Goal: Feedback & Contribution: Submit feedback/report problem

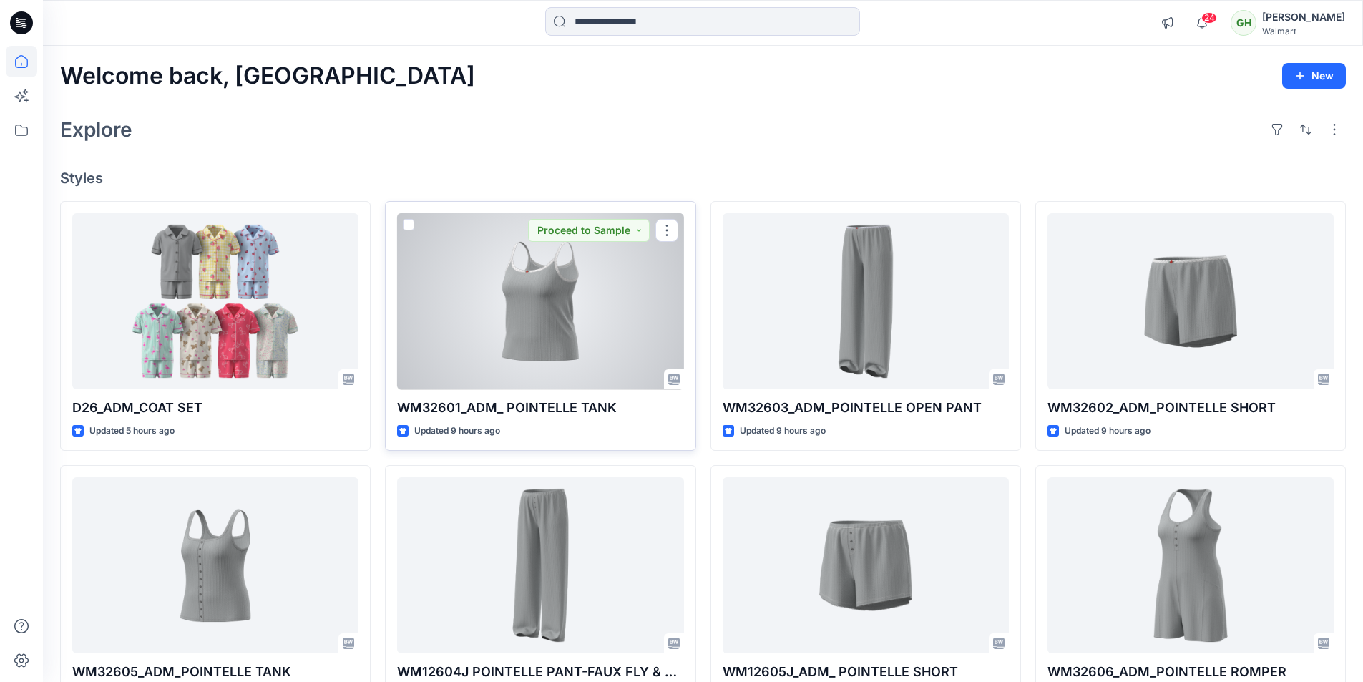
scroll to position [143, 0]
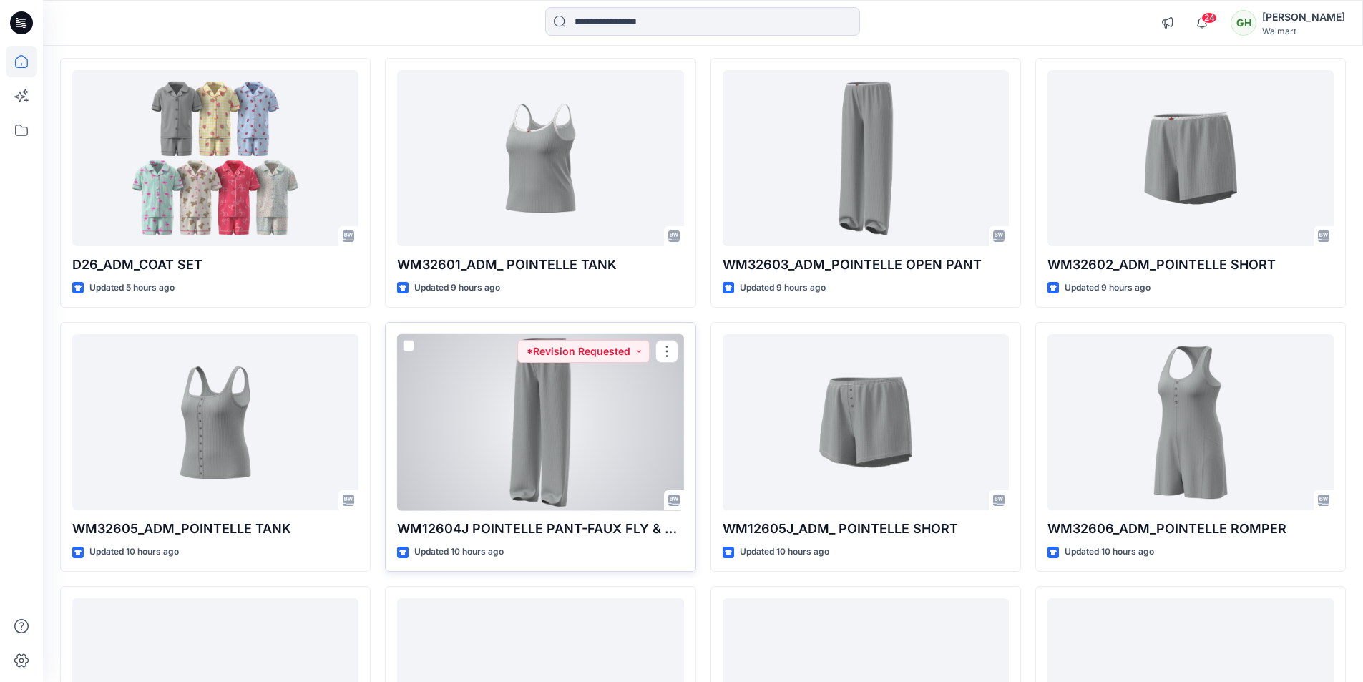
click at [486, 404] on div at bounding box center [540, 422] width 286 height 177
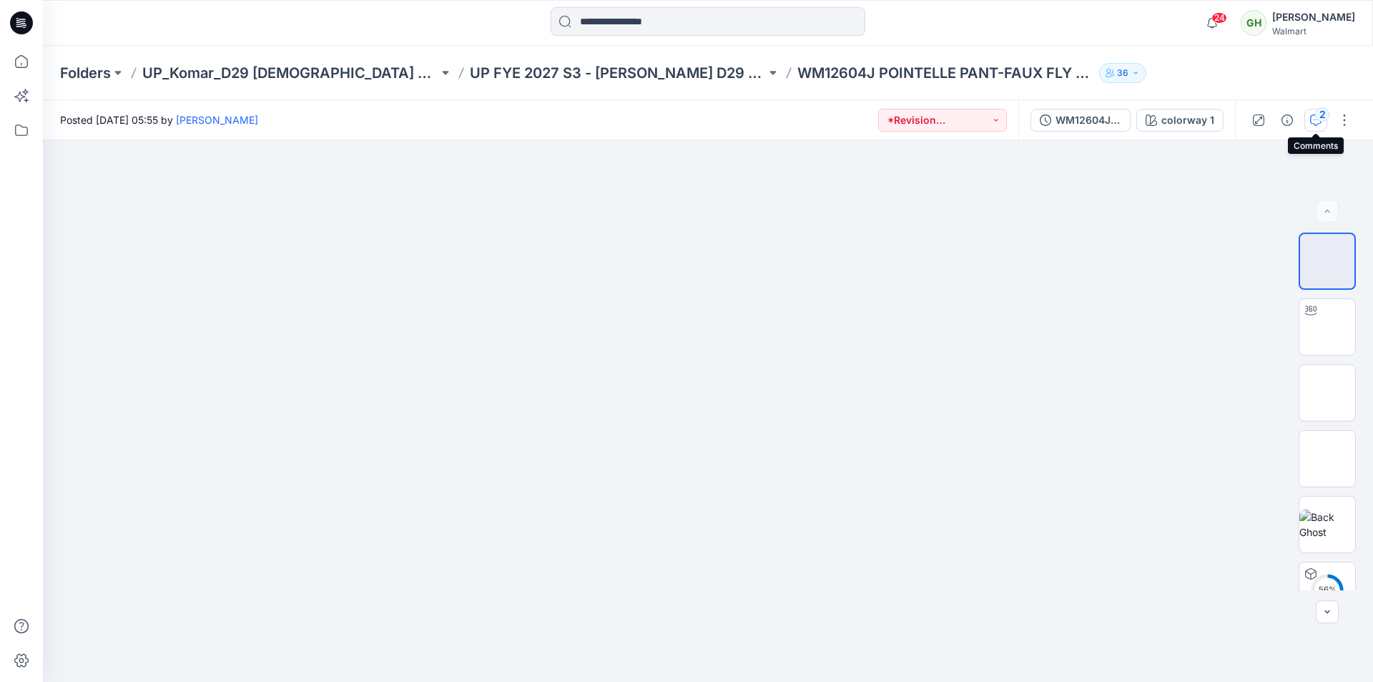
click at [1318, 117] on div "2" at bounding box center [1322, 114] width 14 height 14
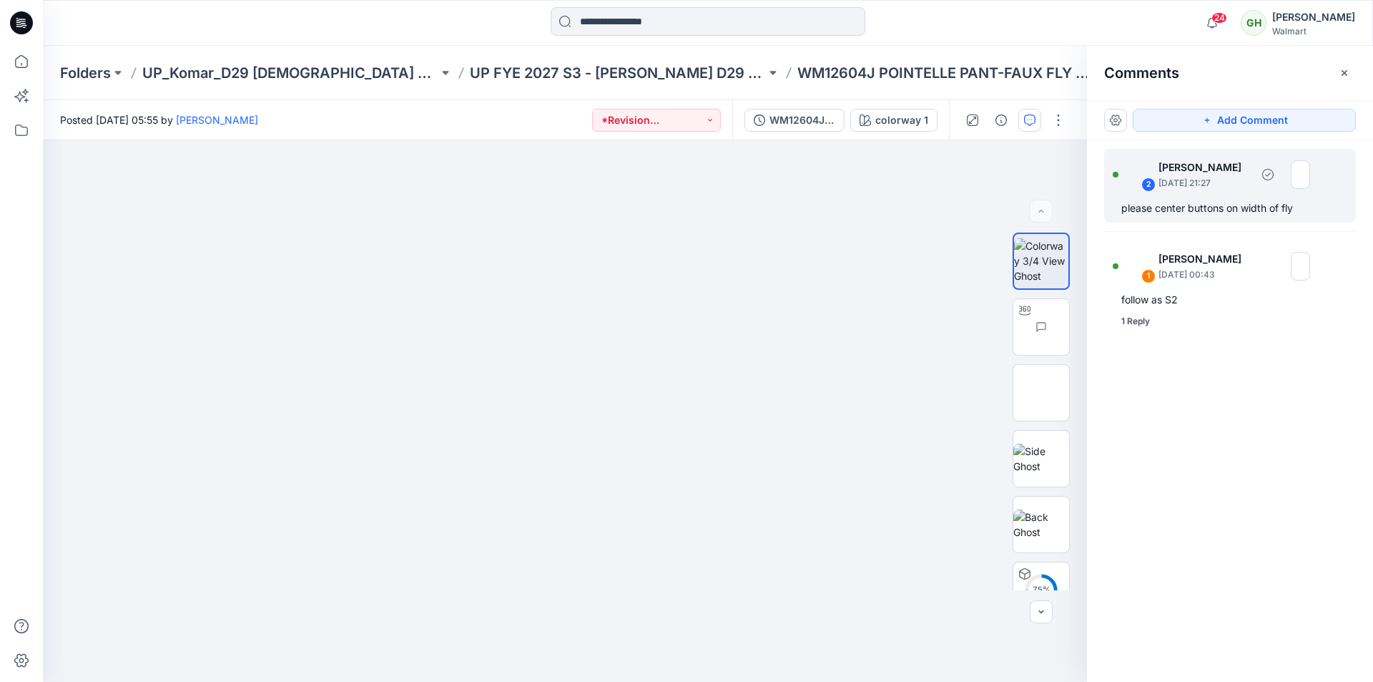
click at [1255, 218] on div "2 Jennifer Yerkes September 26, 2025 21:27 please center buttons on width of fly" at bounding box center [1230, 186] width 252 height 74
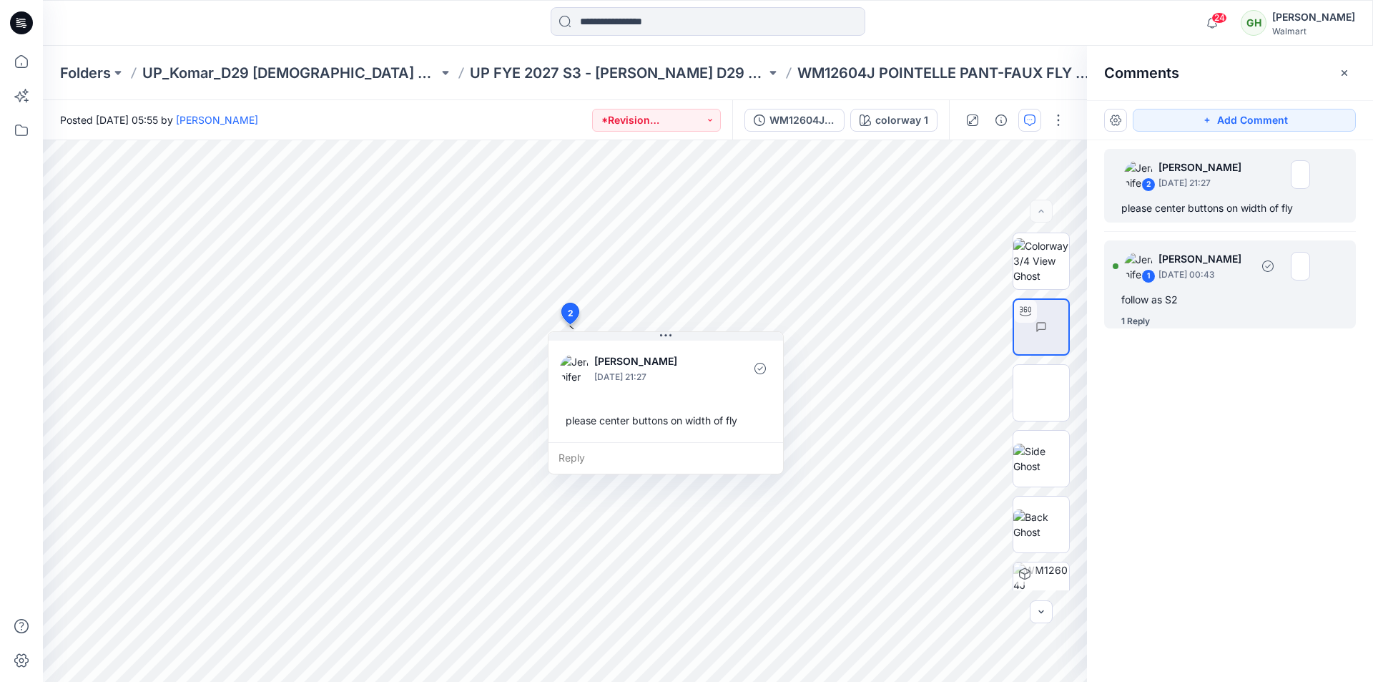
click at [1234, 308] on div "follow as S2" at bounding box center [1230, 299] width 217 height 17
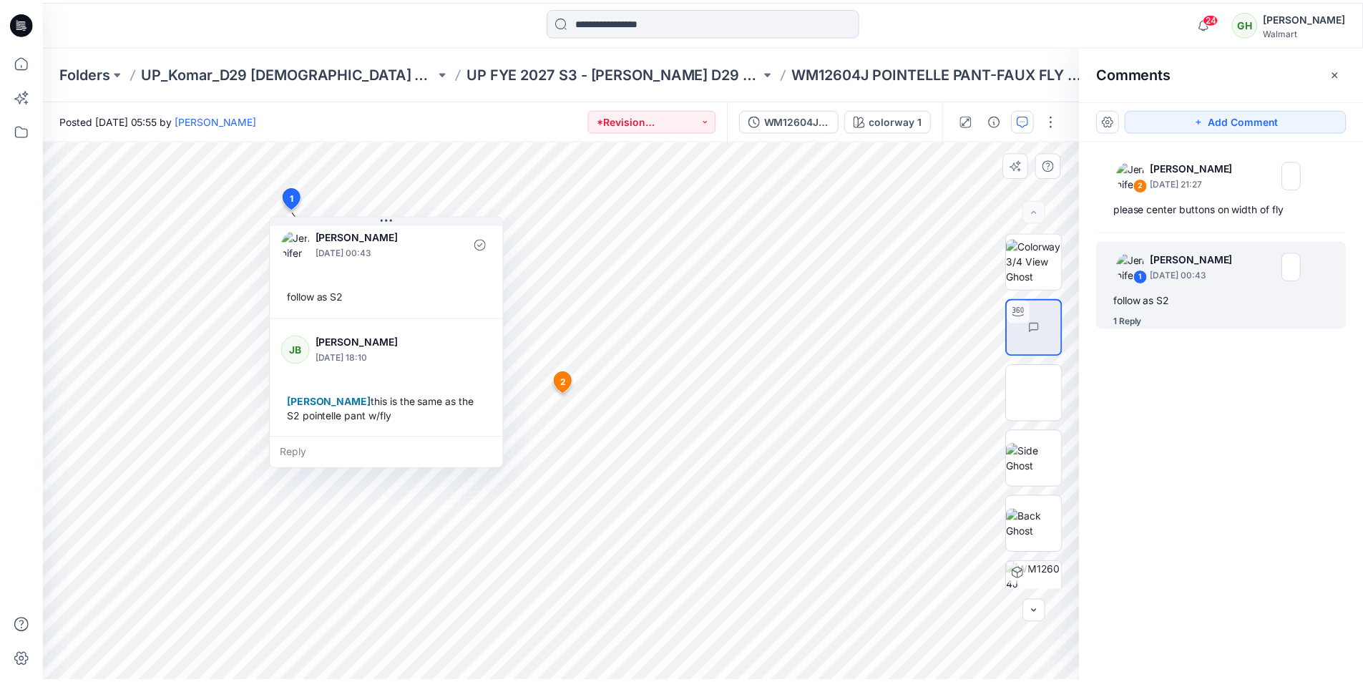
scroll to position [10, 0]
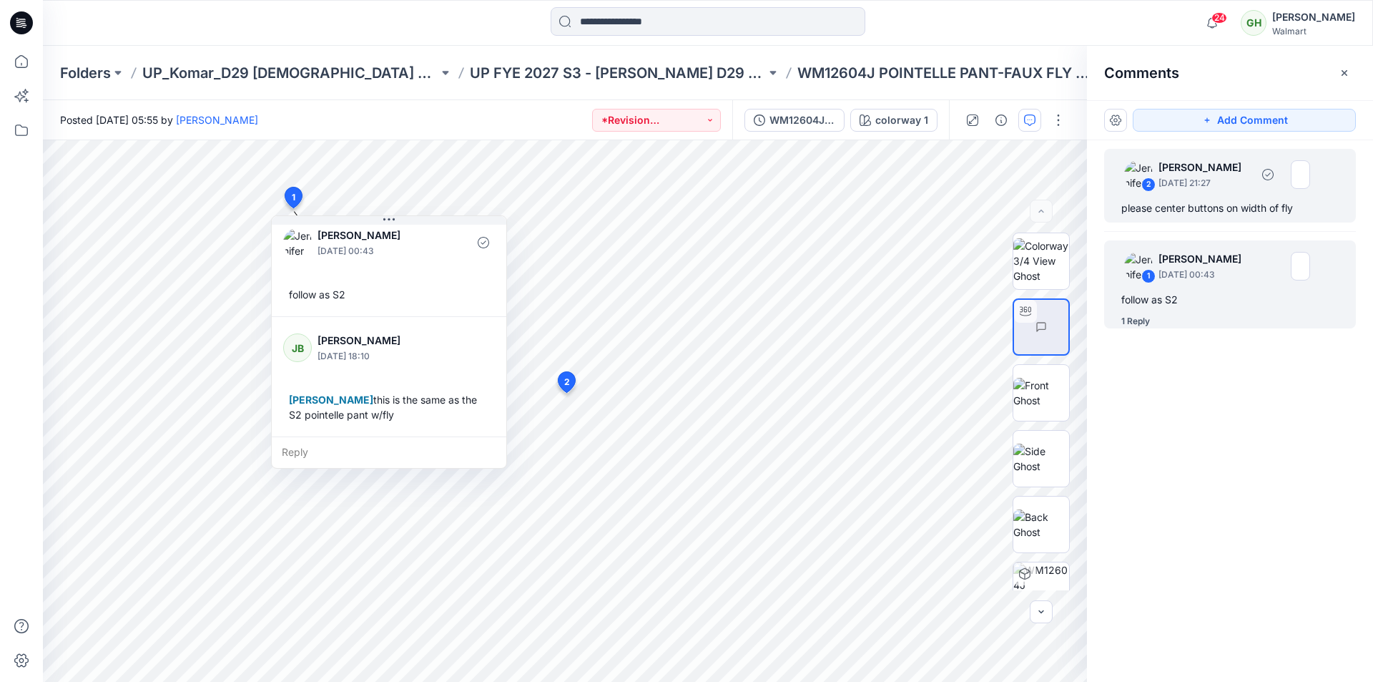
click at [1221, 214] on div "please center buttons on width of fly" at bounding box center [1230, 208] width 217 height 17
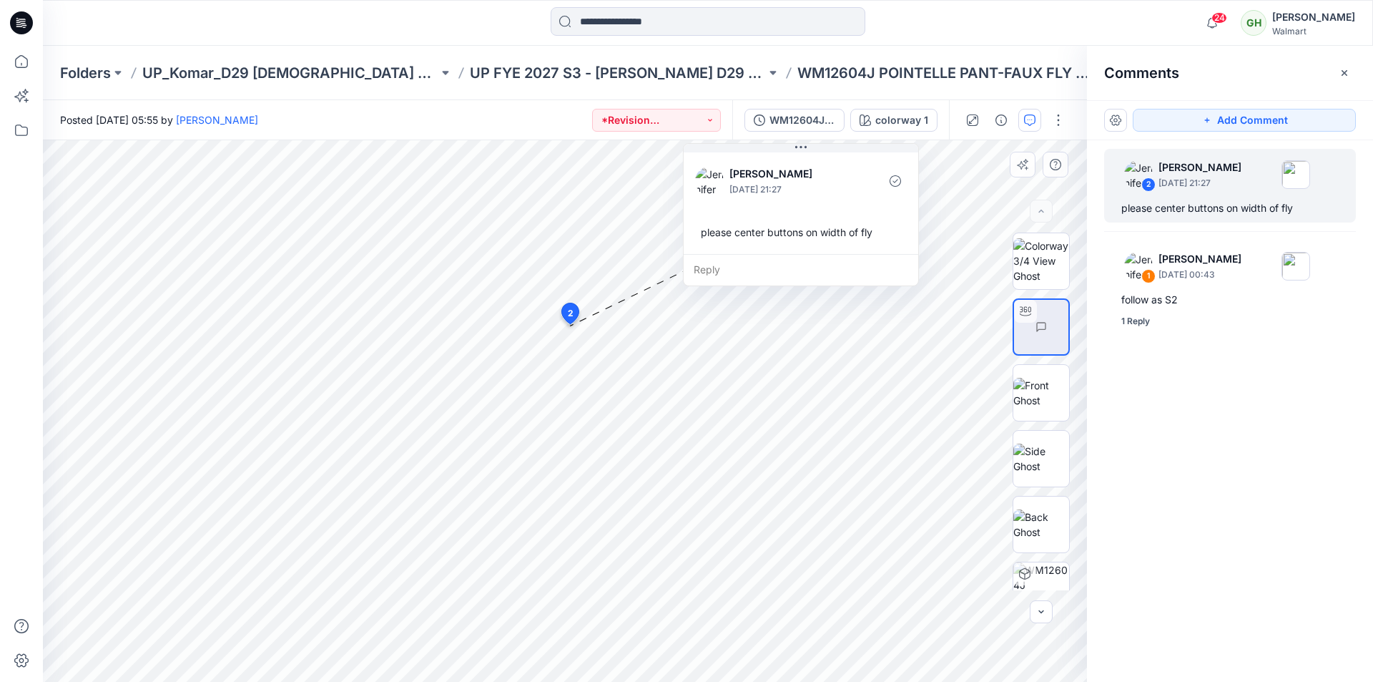
drag, startPoint x: 719, startPoint y: 352, endPoint x: 852, endPoint y: 162, distance: 232.2
click at [852, 162] on div at bounding box center [862, 180] width 32 height 39
click at [23, 65] on icon at bounding box center [21, 61] width 31 height 31
